Goal: Information Seeking & Learning: Learn about a topic

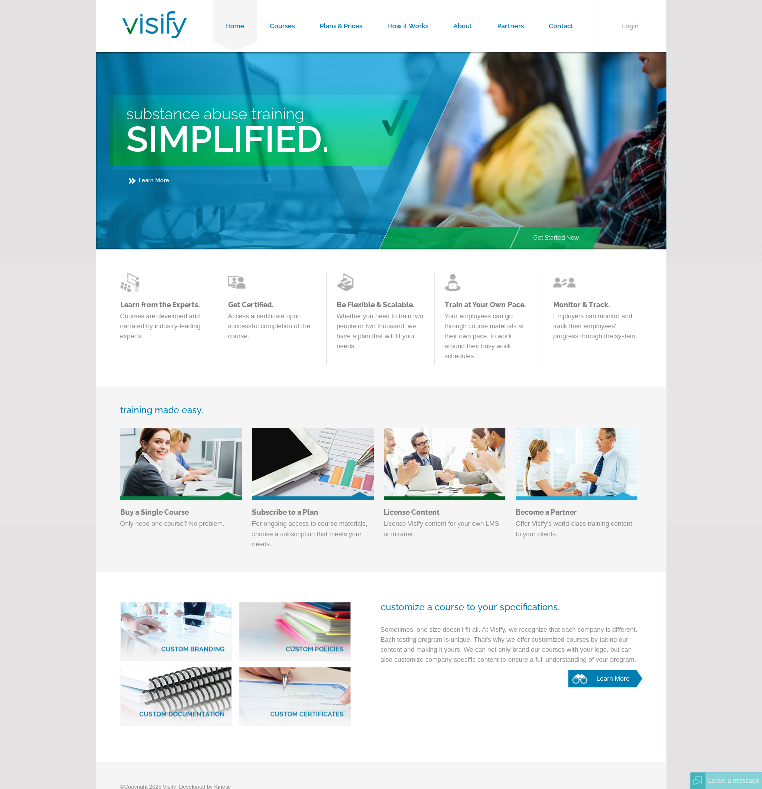
click at [599, 472] on img at bounding box center [577, 464] width 122 height 72
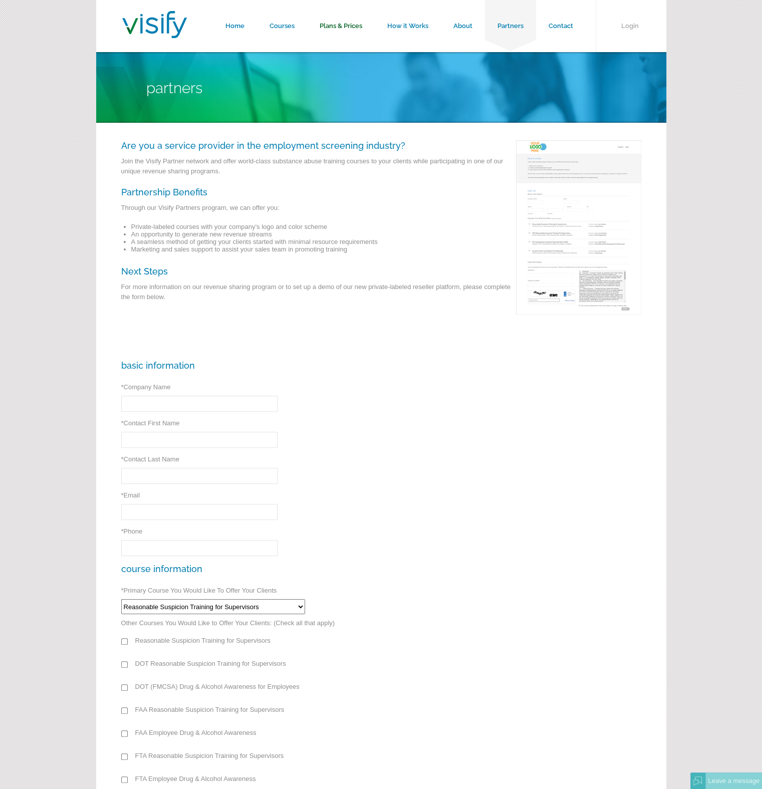
click at [329, 19] on link "Plans & Prices" at bounding box center [341, 26] width 68 height 52
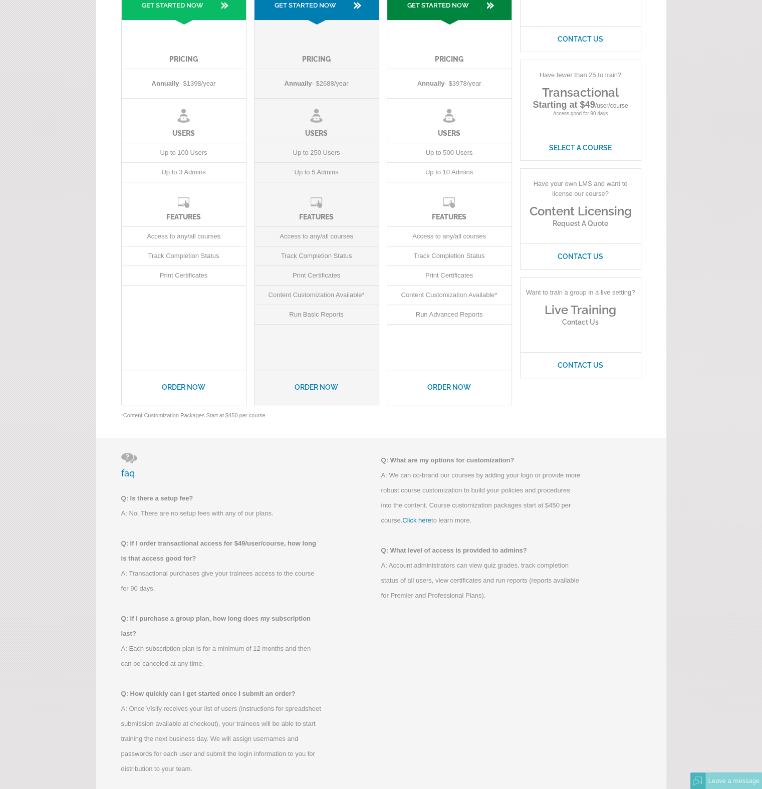
scroll to position [271, 0]
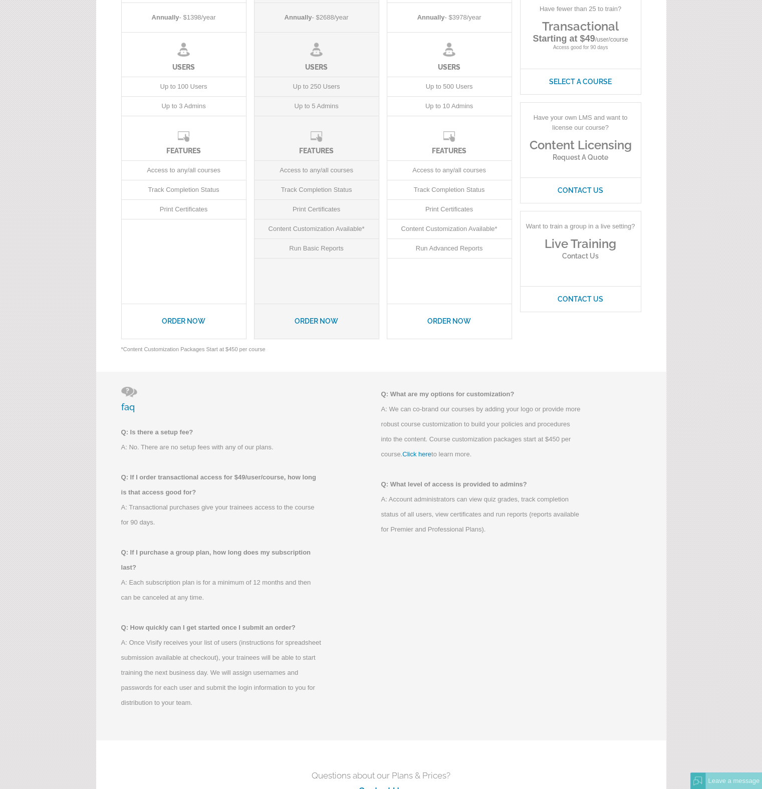
click at [411, 452] on link "Click here" at bounding box center [416, 454] width 29 height 8
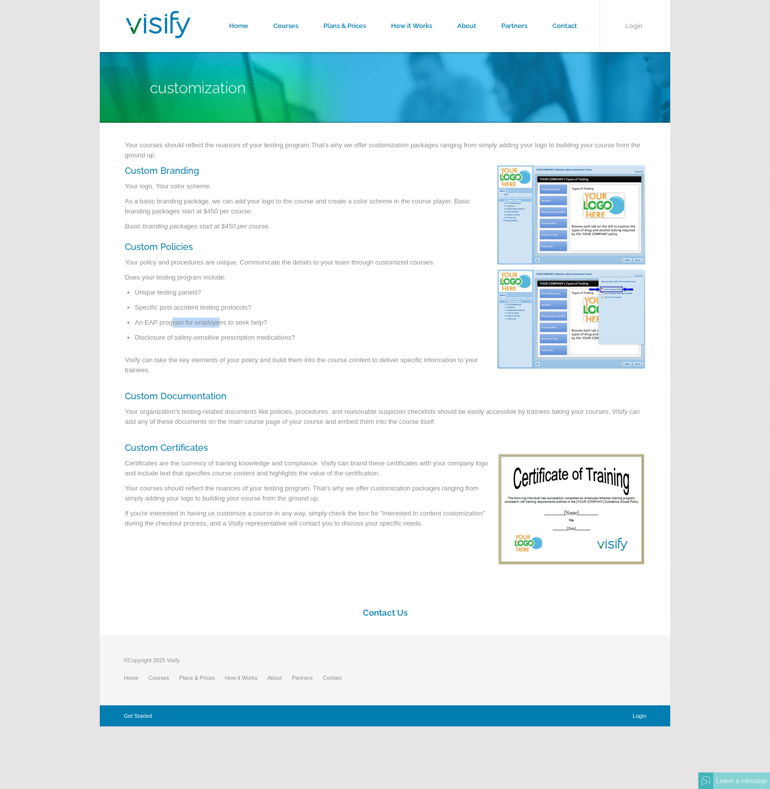
drag, startPoint x: 173, startPoint y: 324, endPoint x: 227, endPoint y: 320, distance: 54.8
click at [224, 320] on p "An EAP program for employees to seek help?" at bounding box center [390, 325] width 510 height 15
click at [229, 320] on p "An EAP program for employees to seek help?" at bounding box center [390, 325] width 510 height 15
